Goal: Task Accomplishment & Management: Complete application form

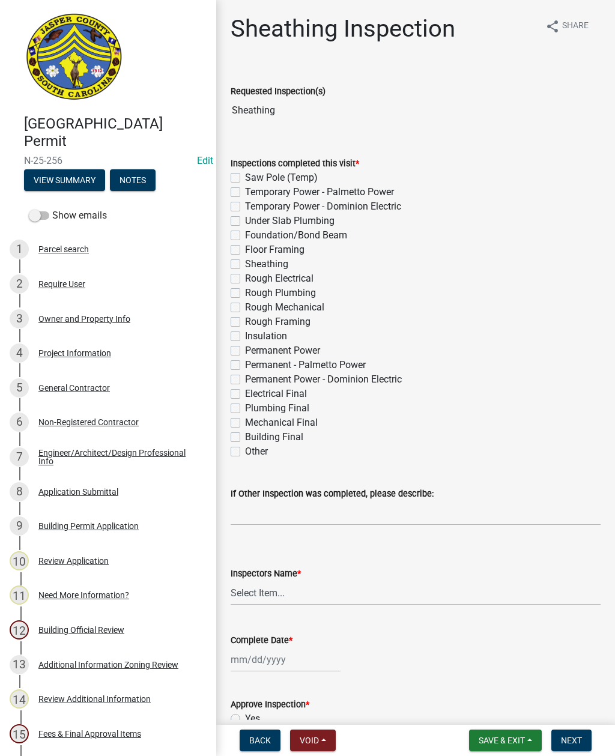
click at [245, 259] on label "Sheathing" at bounding box center [266, 264] width 43 height 14
click at [245, 259] on input "Sheathing" at bounding box center [249, 261] width 8 height 8
checkbox input "true"
checkbox input "false"
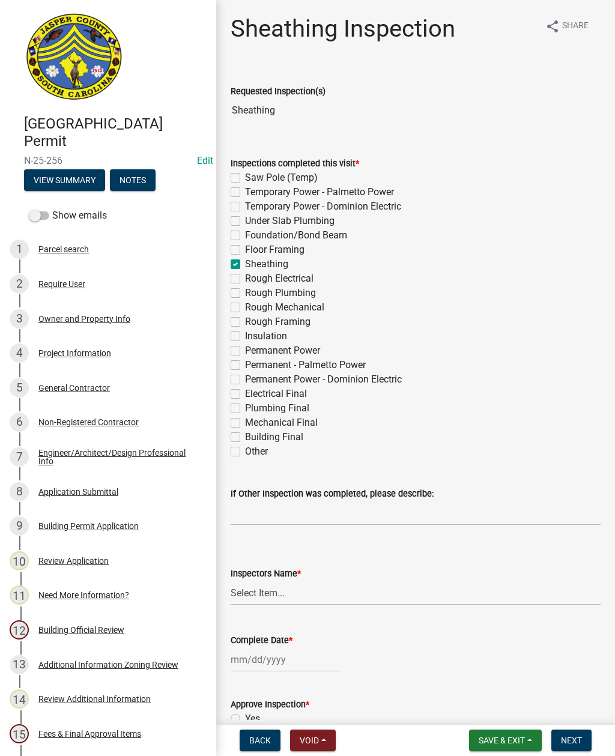
checkbox input "false"
checkbox input "true"
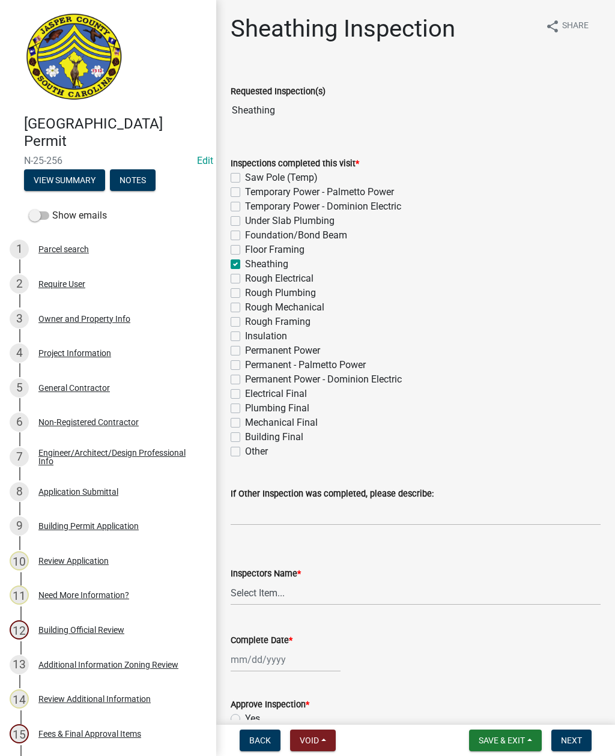
checkbox input "false"
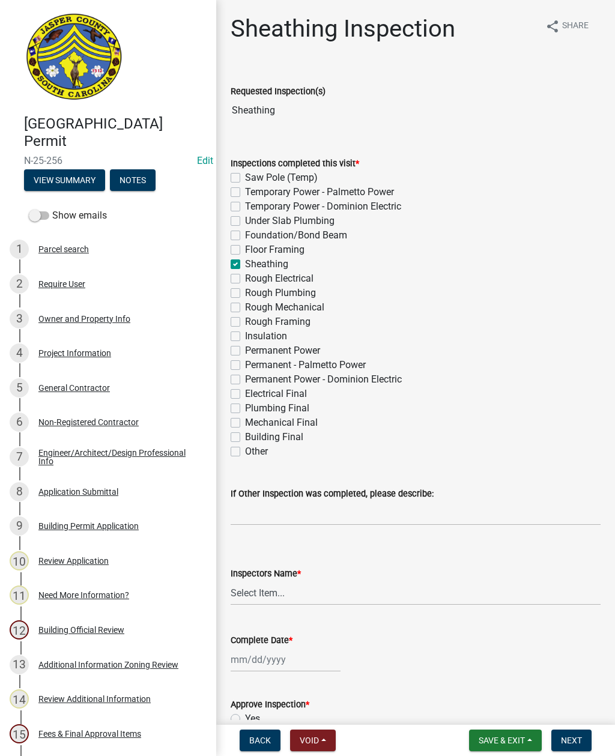
checkbox input "false"
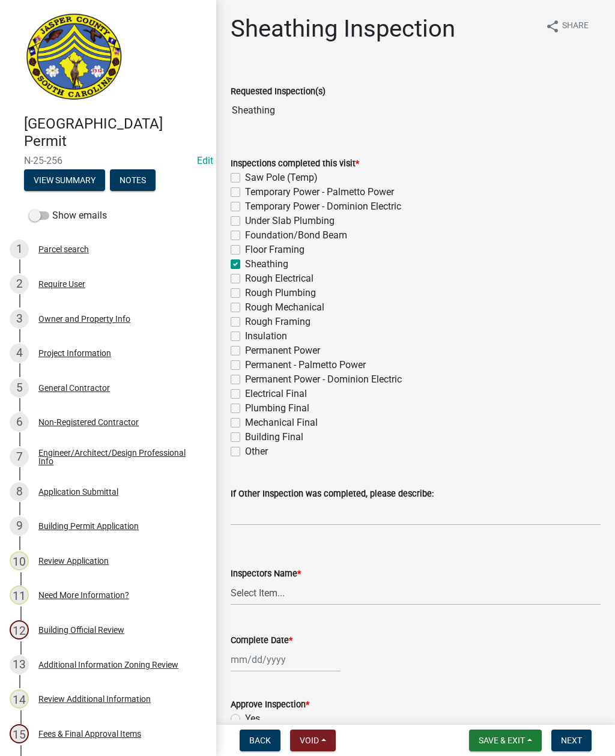
checkbox input "false"
click at [252, 590] on select "Select Item... [EMAIL_ADDRESS][DOMAIN_NAME] ([PERSON_NAME] ) rcampbell ([PERSON…" at bounding box center [416, 593] width 370 height 25
select select "2d9ba1e5-2fdd-4b15-98d0-073dcbeb5880"
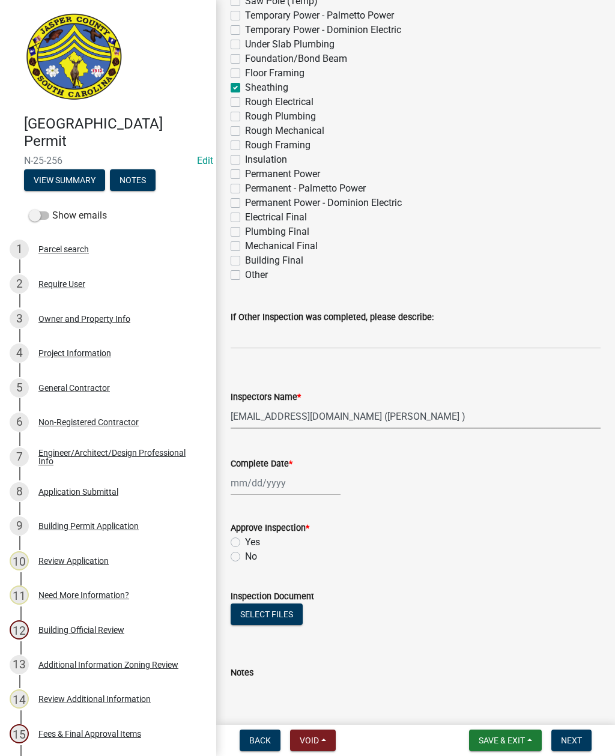
scroll to position [180, 0]
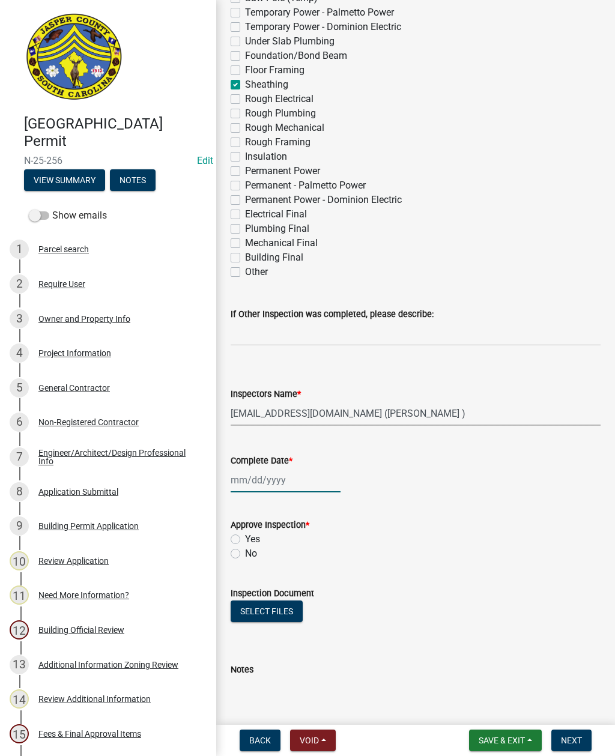
click at [256, 476] on div at bounding box center [286, 480] width 110 height 25
select select "9"
select select "2025"
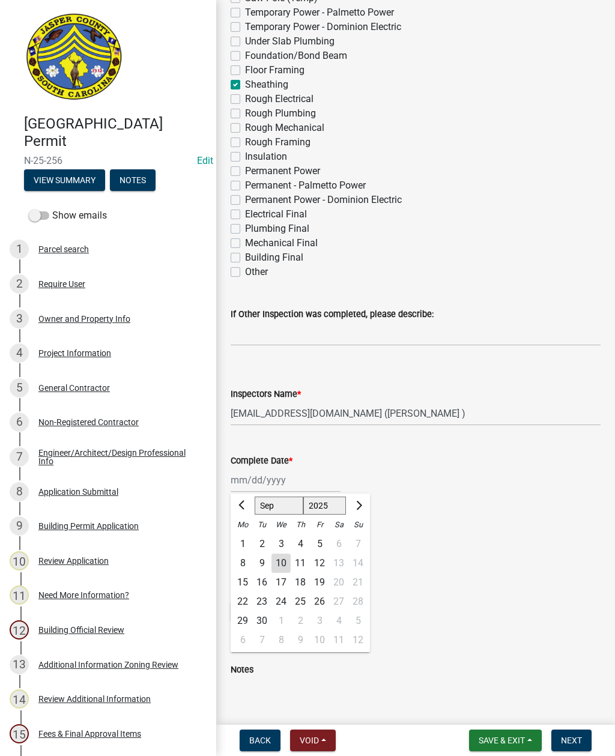
click at [280, 561] on div "10" at bounding box center [280, 563] width 19 height 19
type input "[DATE]"
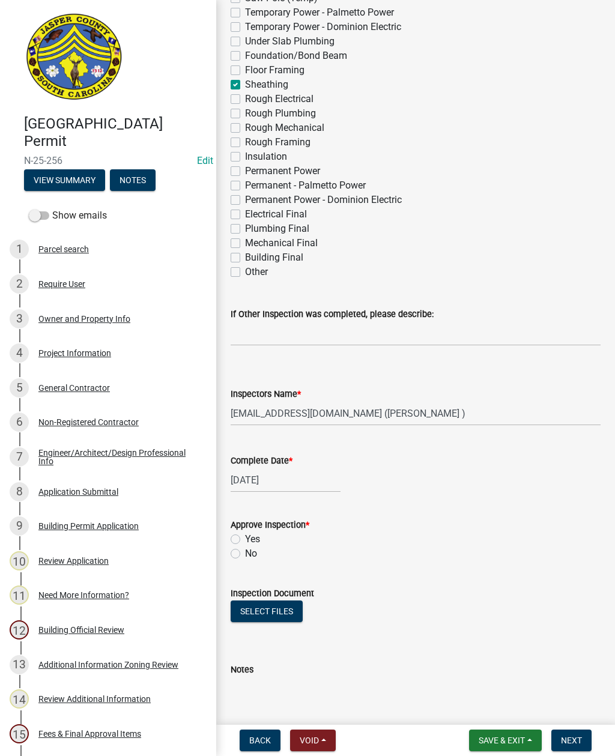
click at [245, 538] on label "Yes" at bounding box center [252, 539] width 15 height 14
click at [245, 538] on input "Yes" at bounding box center [249, 536] width 8 height 8
radio input "true"
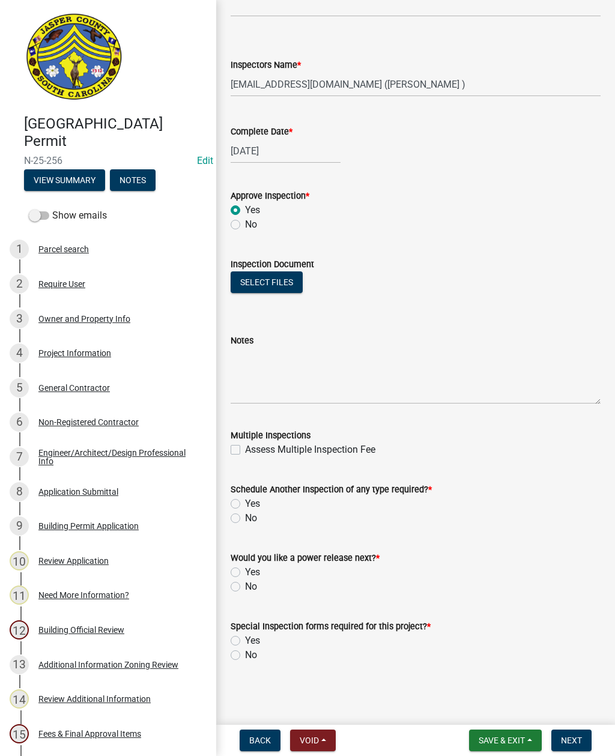
scroll to position [509, 0]
click at [245, 500] on label "Yes" at bounding box center [252, 504] width 15 height 14
click at [245, 500] on input "Yes" at bounding box center [249, 501] width 8 height 8
radio input "true"
click at [245, 586] on label "No" at bounding box center [251, 586] width 12 height 14
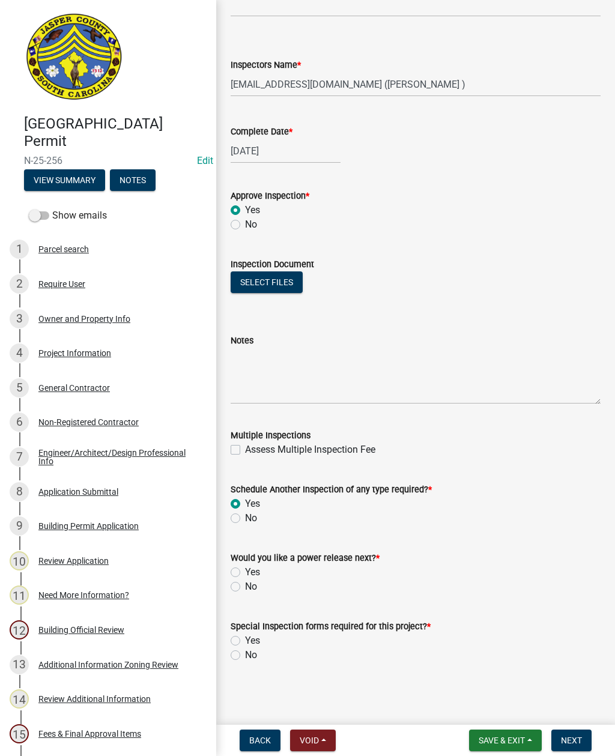
click at [245, 586] on input "No" at bounding box center [249, 583] width 8 height 8
radio input "true"
click at [245, 652] on label "No" at bounding box center [251, 655] width 12 height 14
click at [245, 652] on input "No" at bounding box center [249, 652] width 8 height 8
radio input "true"
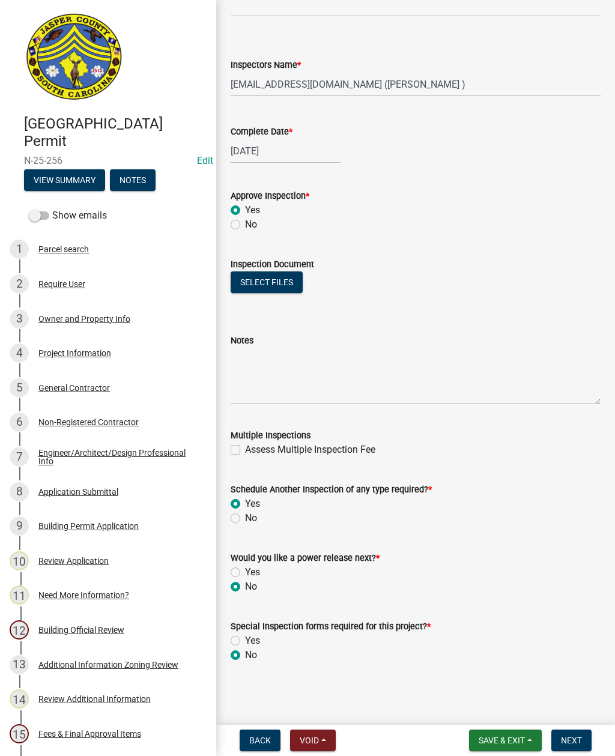
click at [576, 736] on span "Next" at bounding box center [571, 740] width 21 height 10
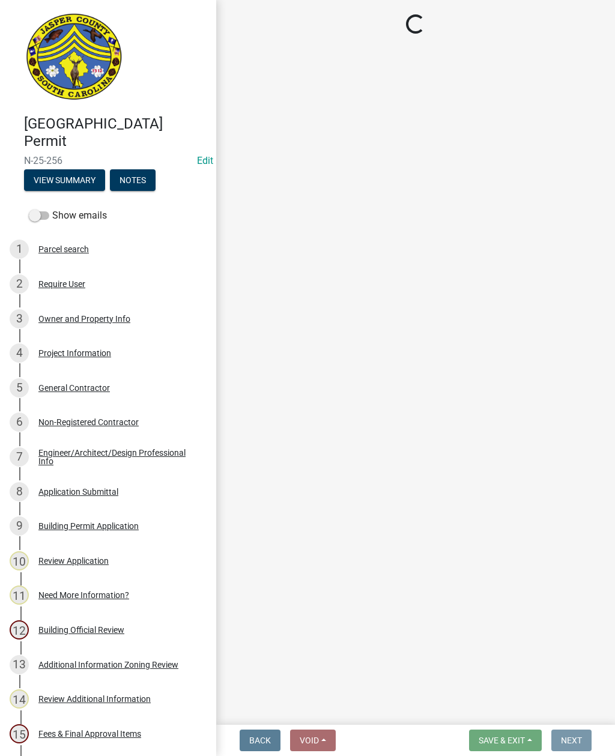
scroll to position [0, 0]
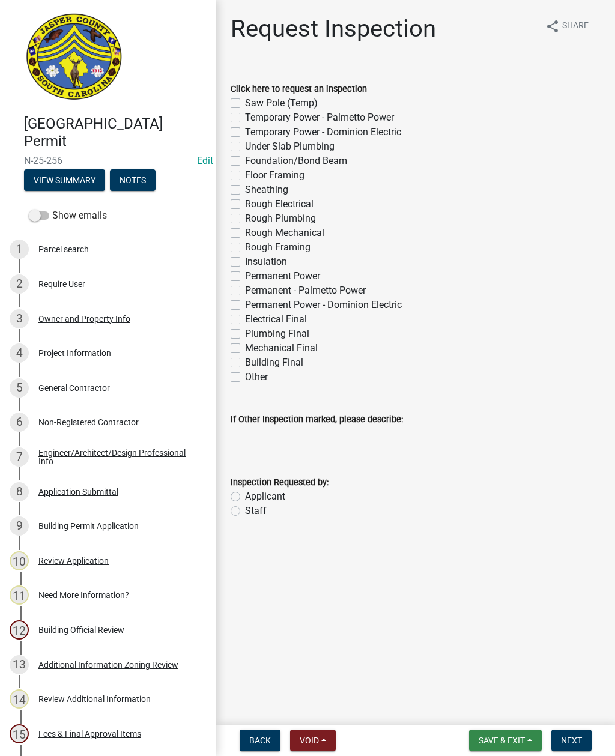
click at [500, 731] on button "Save & Exit" at bounding box center [505, 740] width 73 height 22
click at [483, 709] on button "Save & Exit" at bounding box center [494, 709] width 96 height 29
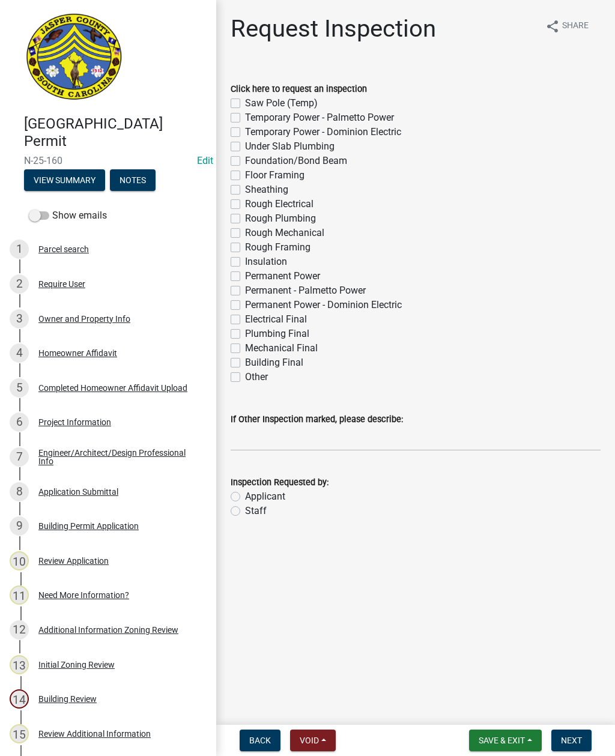
click at [245, 260] on label "Insulation" at bounding box center [266, 262] width 42 height 14
click at [245, 260] on input "Insulation" at bounding box center [249, 259] width 8 height 8
checkbox input "true"
checkbox input "false"
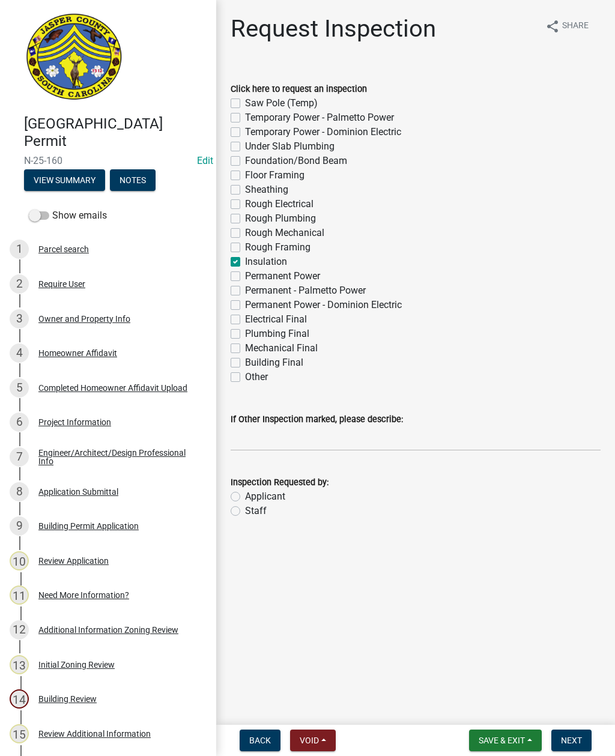
checkbox input "false"
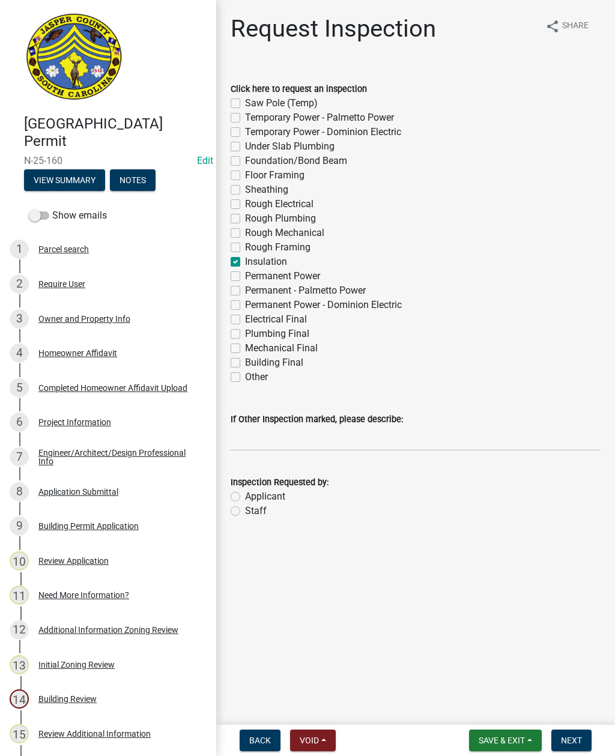
checkbox input "false"
checkbox input "true"
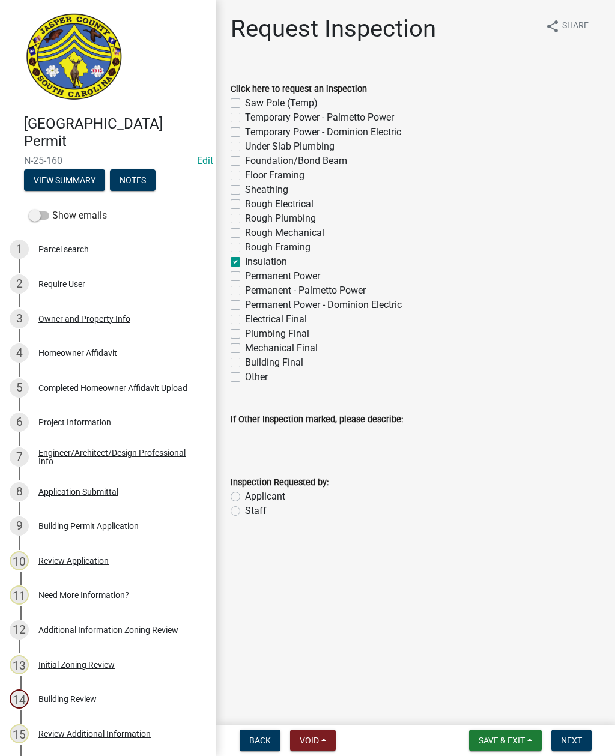
checkbox input "false"
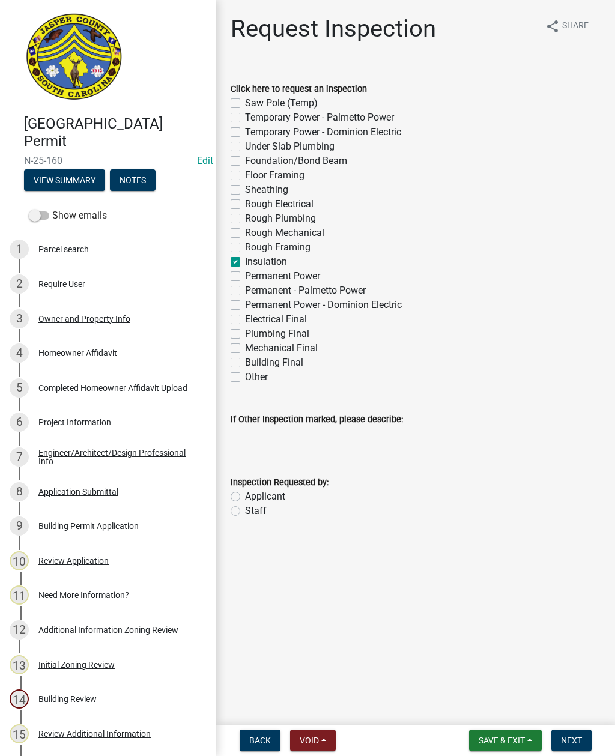
checkbox input "false"
click at [245, 510] on label "Staff" at bounding box center [256, 511] width 22 height 14
click at [245, 510] on input "Staff" at bounding box center [249, 508] width 8 height 8
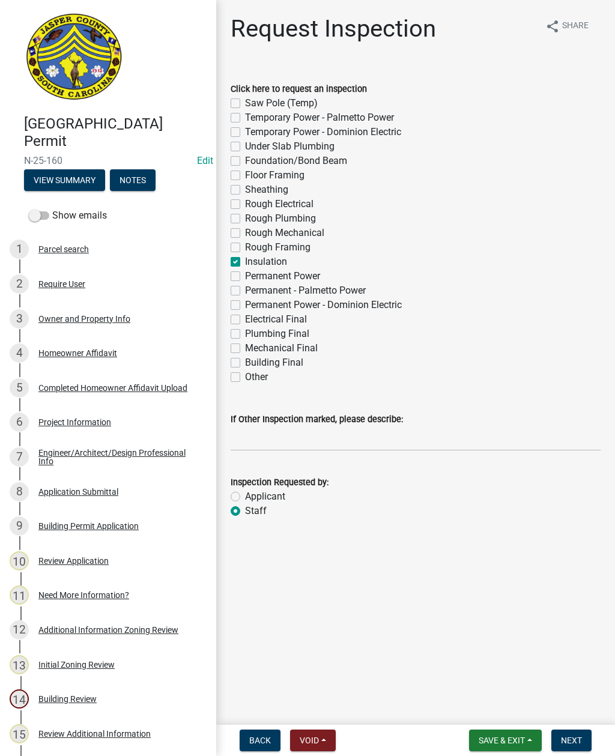
radio input "true"
click at [283, 434] on input "If Other Inspection marked, please describe:" at bounding box center [416, 438] width 370 height 25
type input "Do not add to schedule"
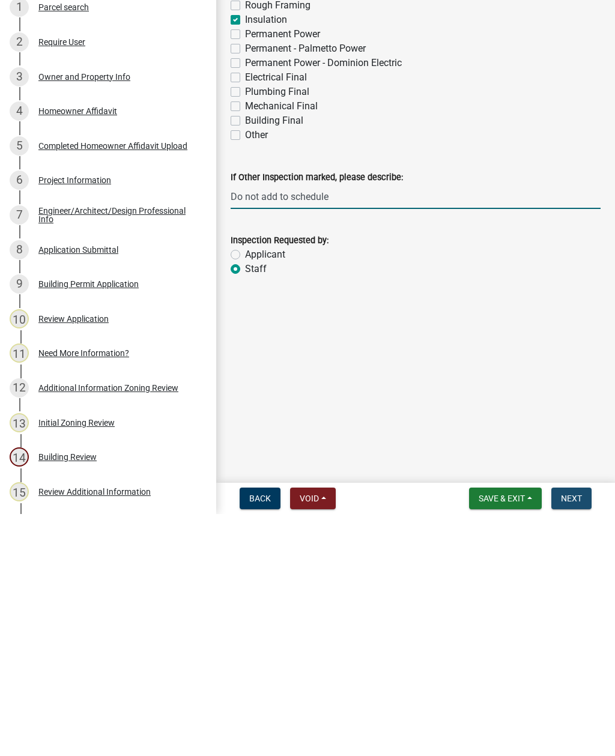
click at [575, 729] on button "Next" at bounding box center [571, 740] width 40 height 22
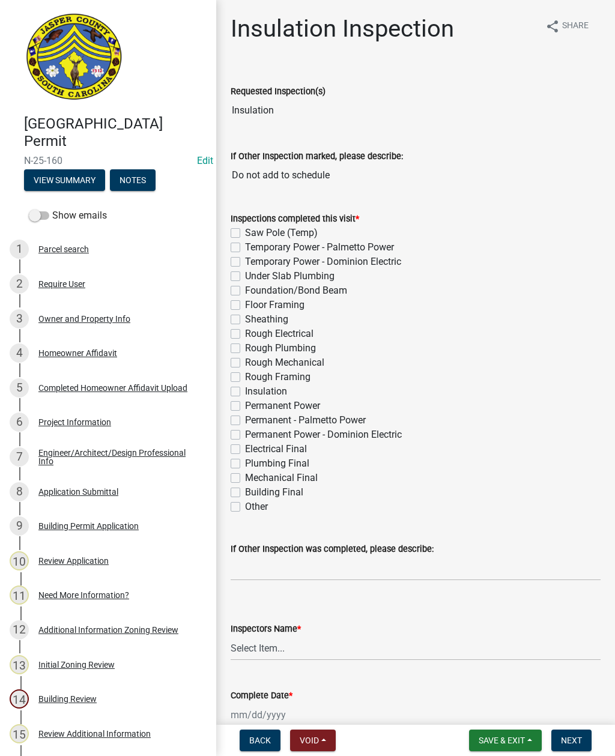
click at [245, 393] on label "Insulation" at bounding box center [266, 391] width 42 height 14
click at [245, 392] on input "Insulation" at bounding box center [249, 388] width 8 height 8
checkbox input "true"
checkbox input "false"
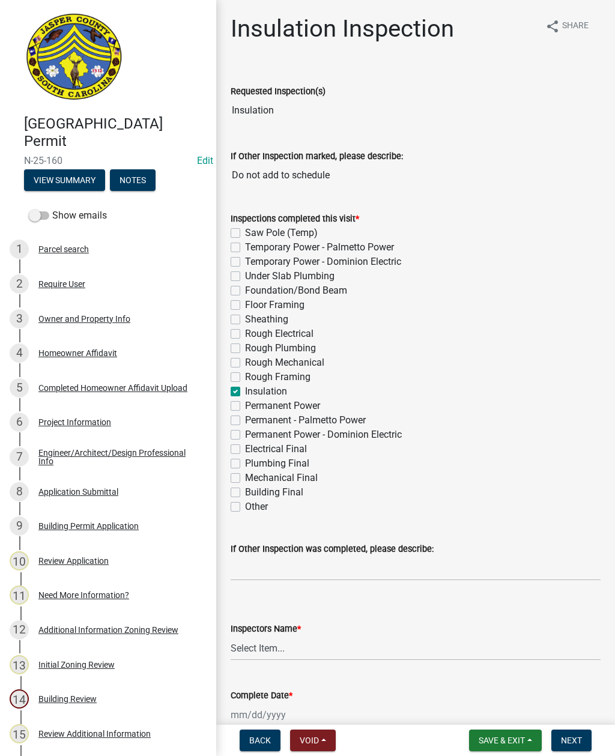
checkbox input "false"
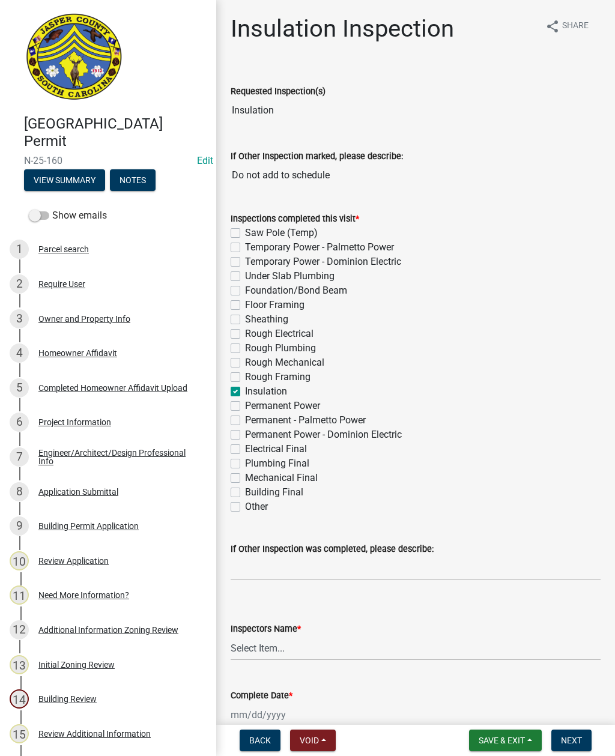
checkbox input "false"
checkbox input "true"
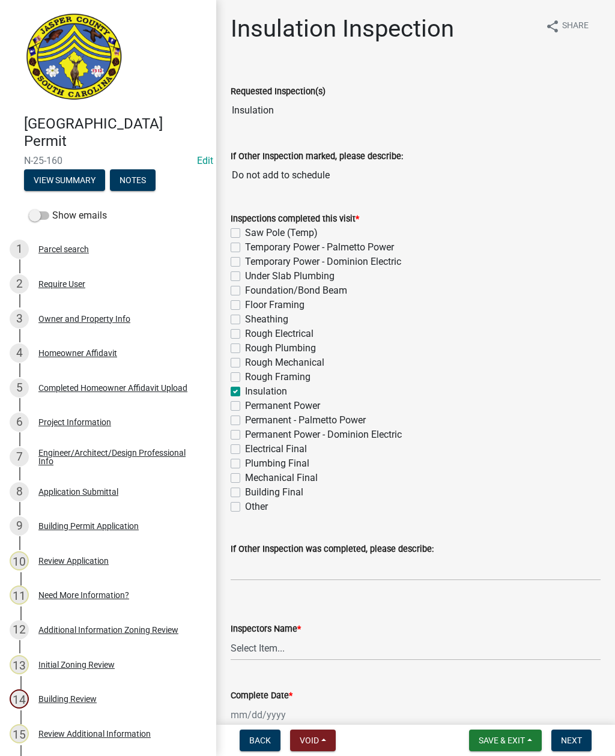
checkbox input "false"
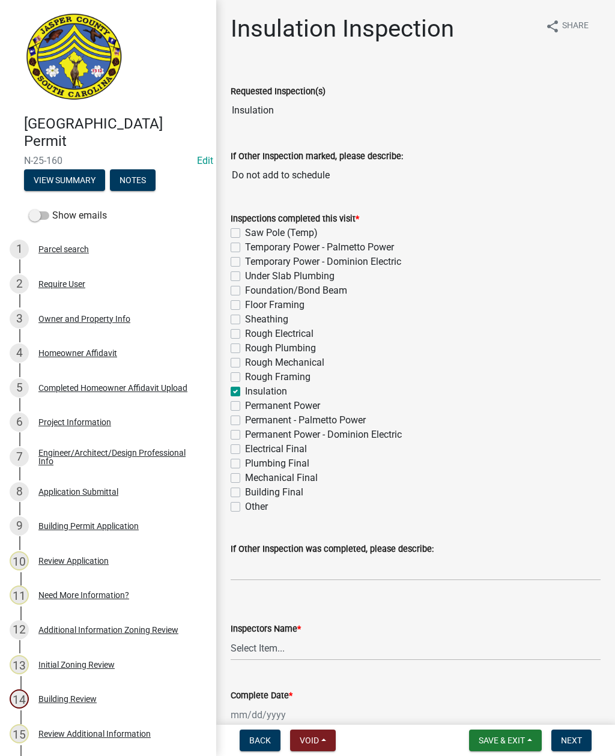
checkbox input "false"
click at [258, 644] on select "Select Item... [EMAIL_ADDRESS][DOMAIN_NAME] ([PERSON_NAME] ) rcampbell ([PERSON…" at bounding box center [416, 648] width 370 height 25
select select "2d9ba1e5-2fdd-4b15-98d0-073dcbeb5880"
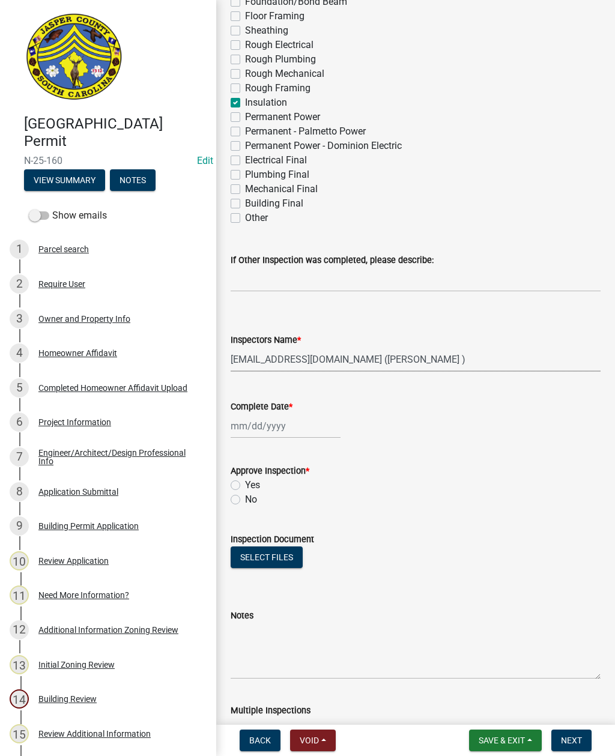
scroll to position [291, 0]
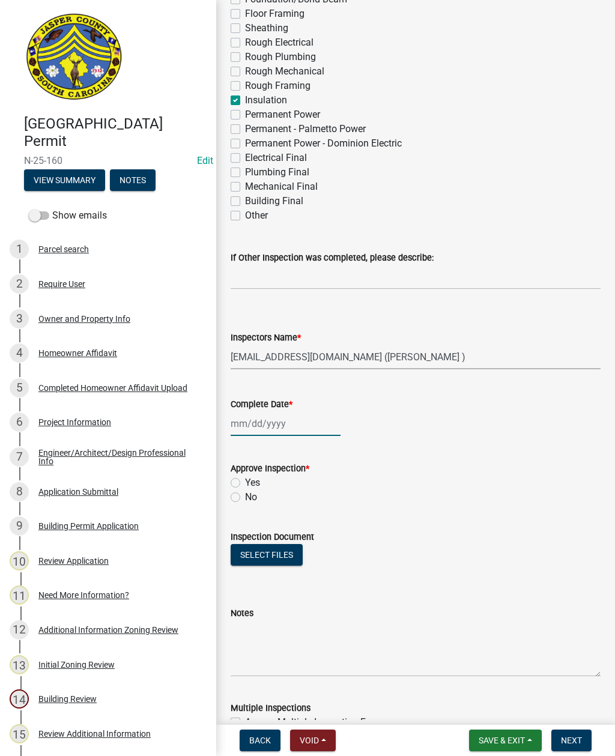
click at [261, 423] on div at bounding box center [286, 423] width 110 height 25
select select "9"
select select "2025"
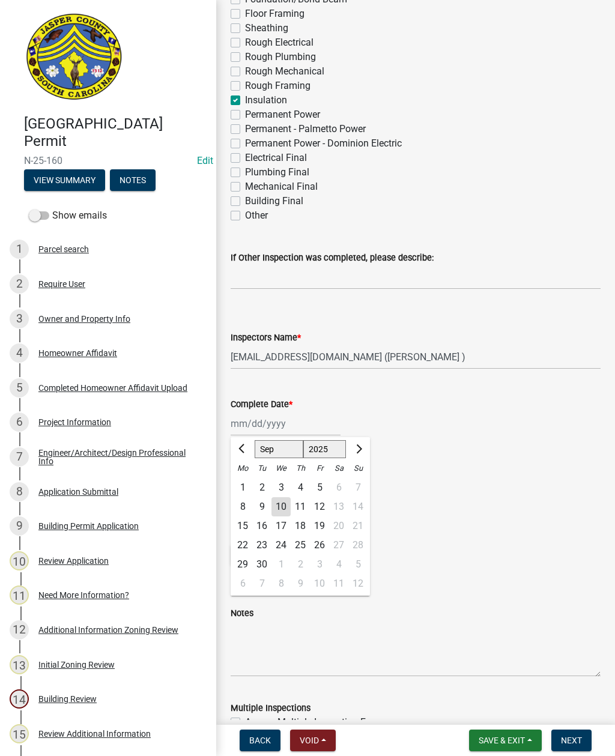
click at [284, 504] on div "10" at bounding box center [280, 506] width 19 height 19
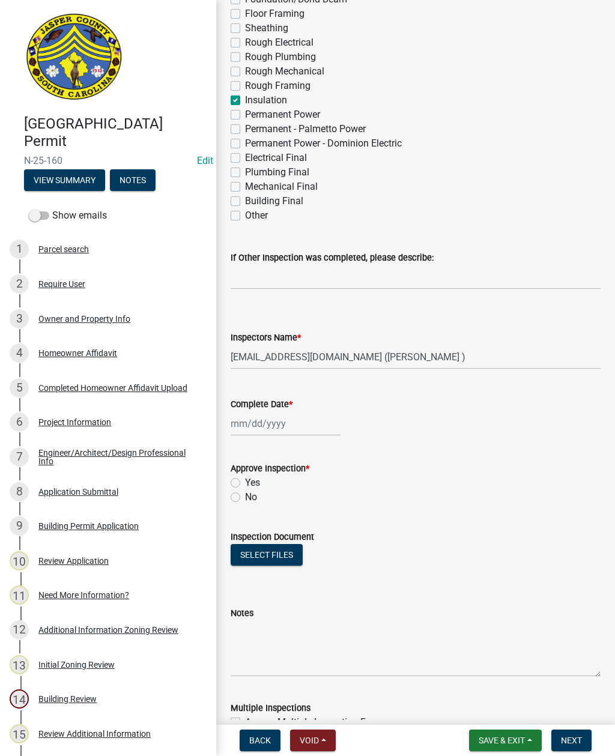
type input "[DATE]"
click at [245, 482] on label "Yes" at bounding box center [252, 483] width 15 height 14
click at [245, 482] on input "Yes" at bounding box center [249, 480] width 8 height 8
radio input "true"
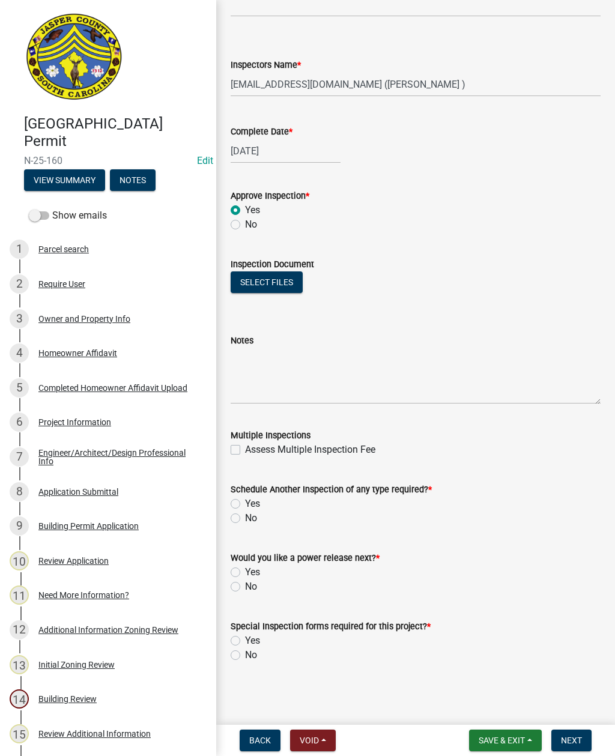
scroll to position [564, 0]
click at [238, 496] on div "Schedule Another Inspection of any type required? *" at bounding box center [416, 489] width 370 height 14
click at [245, 502] on label "Yes" at bounding box center [252, 504] width 15 height 14
click at [245, 502] on input "Yes" at bounding box center [249, 501] width 8 height 8
radio input "true"
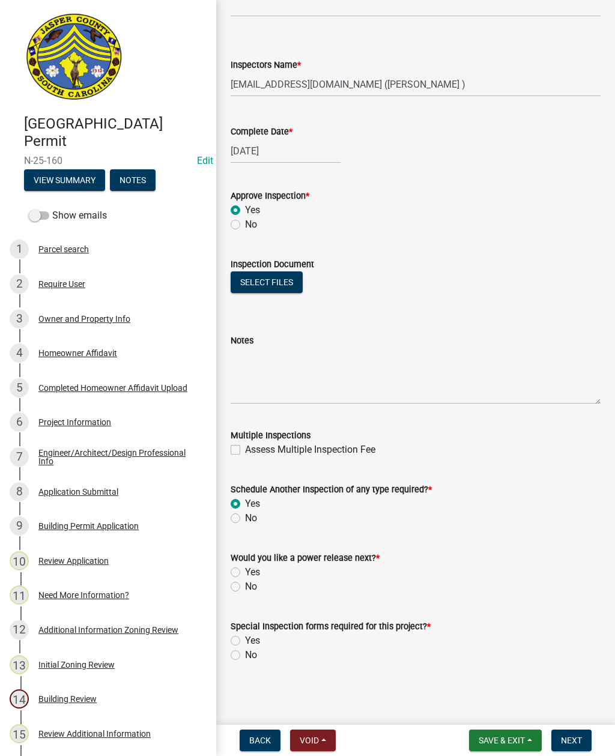
click at [245, 584] on label "No" at bounding box center [251, 586] width 12 height 14
click at [245, 584] on input "No" at bounding box center [249, 583] width 8 height 8
radio input "true"
click at [245, 655] on label "No" at bounding box center [251, 655] width 12 height 14
click at [245, 655] on input "No" at bounding box center [249, 652] width 8 height 8
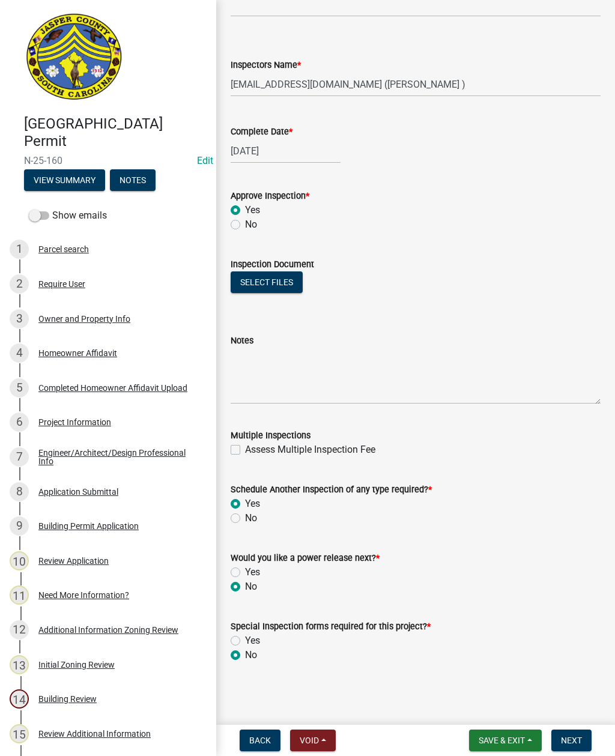
radio input "true"
click at [575, 734] on button "Next" at bounding box center [571, 740] width 40 height 22
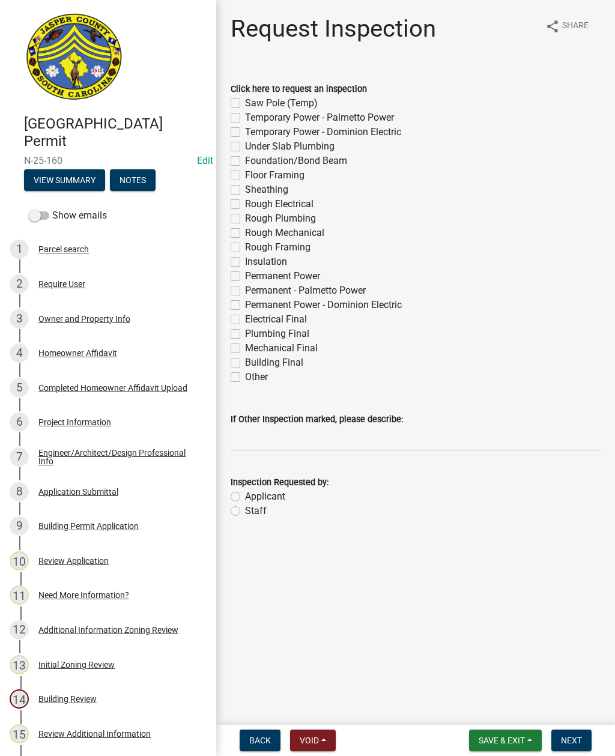
click at [503, 741] on span "Save & Exit" at bounding box center [502, 740] width 46 height 10
click at [484, 708] on button "Save & Exit" at bounding box center [494, 709] width 96 height 29
